Goal: Transaction & Acquisition: Subscribe to service/newsletter

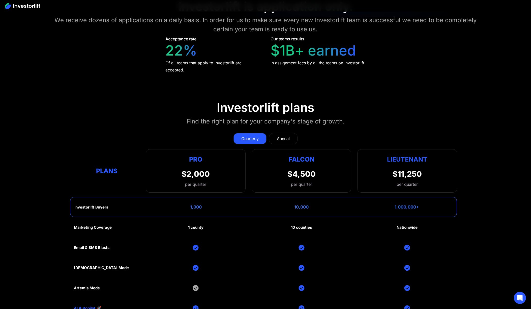
scroll to position [2354, 0]
click at [281, 137] on div "Annual" at bounding box center [283, 138] width 13 height 6
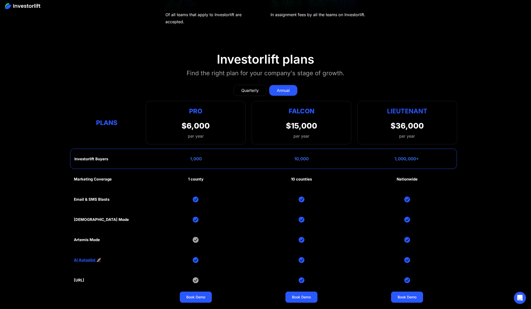
scroll to position [2402, 0]
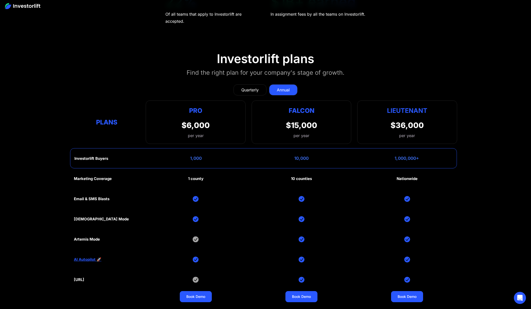
click at [262, 88] on link "Quarterly" at bounding box center [250, 89] width 33 height 11
click at [284, 89] on div "Annual" at bounding box center [283, 90] width 13 height 6
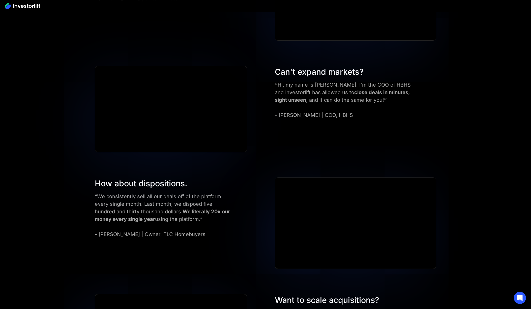
scroll to position [1981, 0]
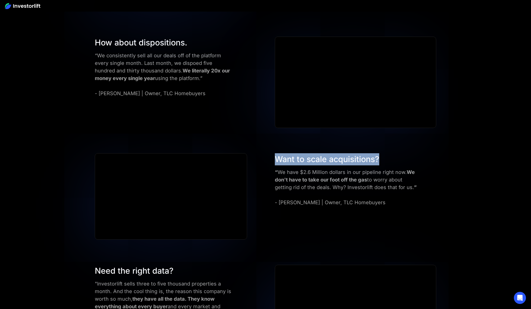
drag, startPoint x: 276, startPoint y: 156, endPoint x: 384, endPoint y: 154, distance: 108.0
click at [384, 154] on div "Want to scale acquisitions?" at bounding box center [347, 159] width 145 height 12
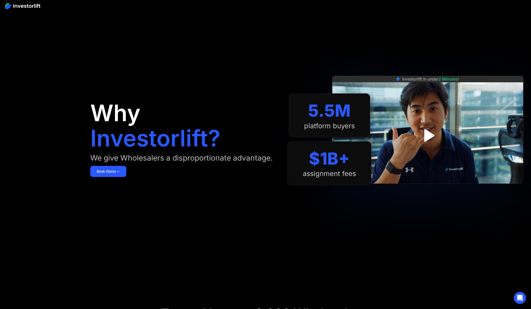
scroll to position [0, 0]
